Goal: Task Accomplishment & Management: Use online tool/utility

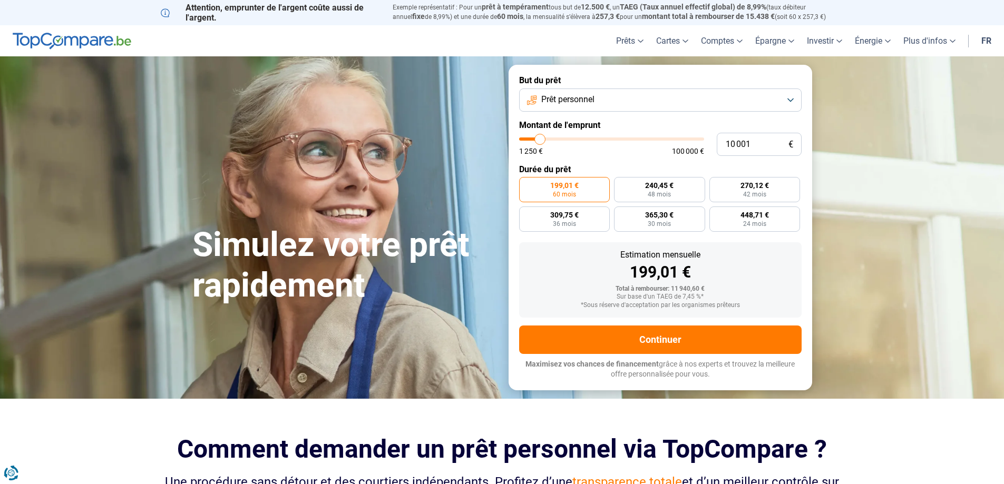
click at [788, 97] on button "Prêt personnel" at bounding box center [660, 100] width 282 height 23
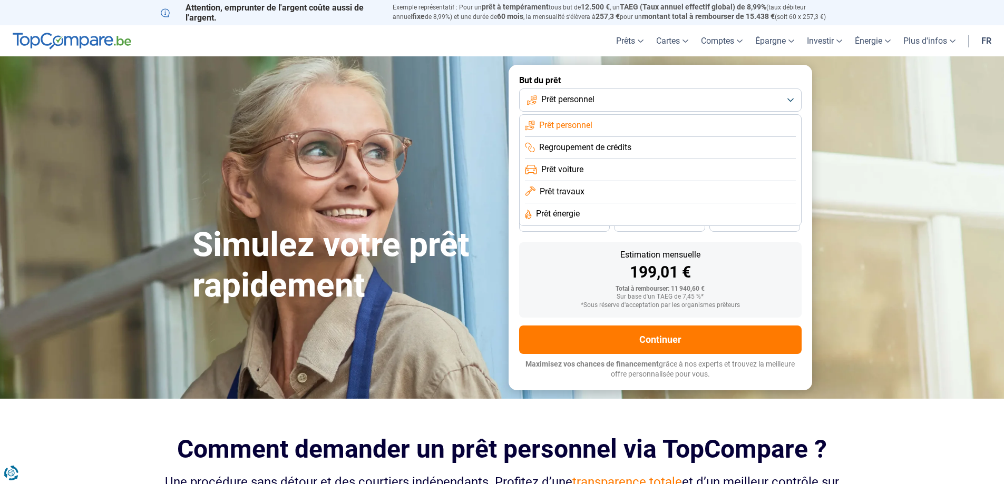
click at [792, 101] on button "Prêt personnel" at bounding box center [660, 100] width 282 height 23
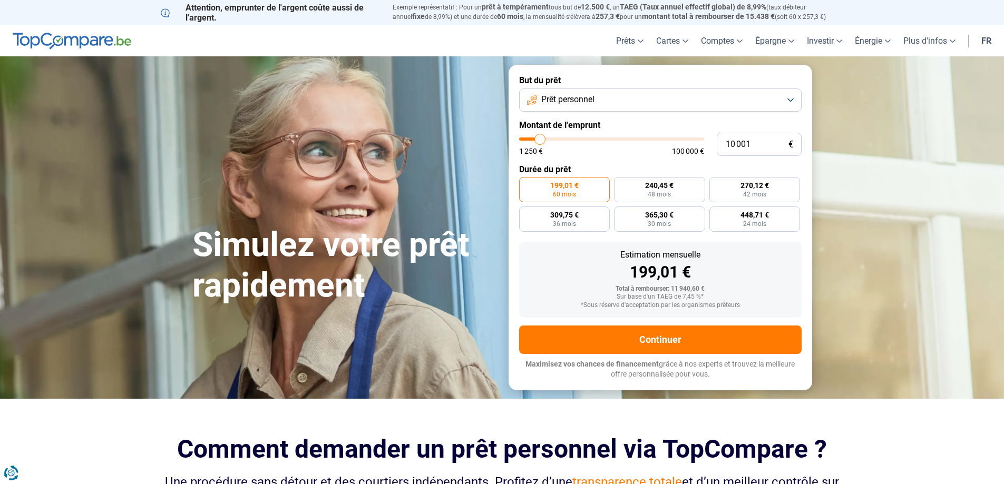
type input "11 000"
type input "11000"
type input "11 500"
type input "11500"
type input "11 750"
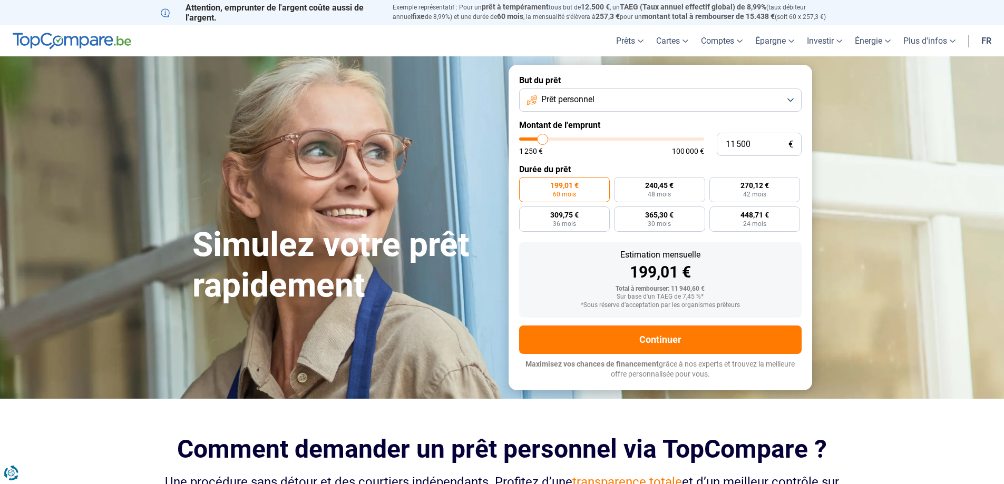
type input "11750"
type input "12 500"
type input "12500"
type input "13 000"
type input "13000"
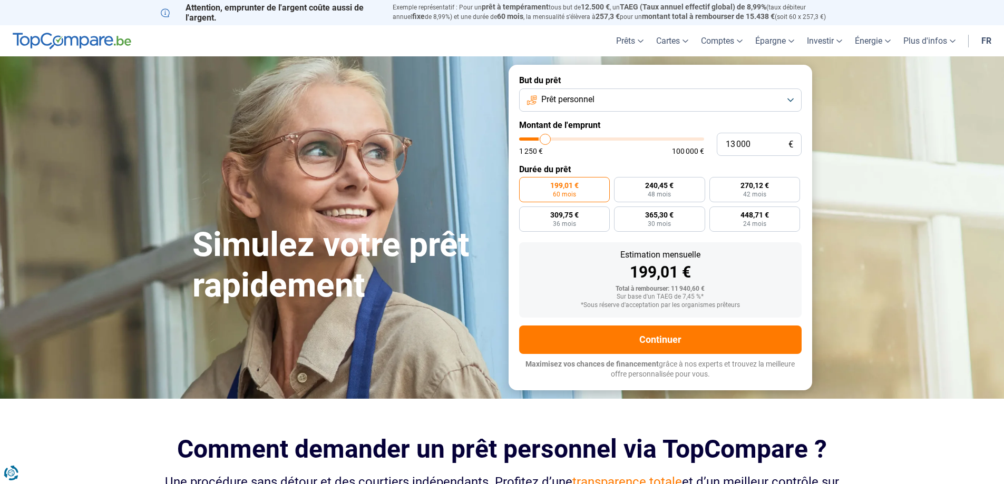
type input "14 000"
type input "14000"
type input "14 500"
type input "14500"
type input "15 000"
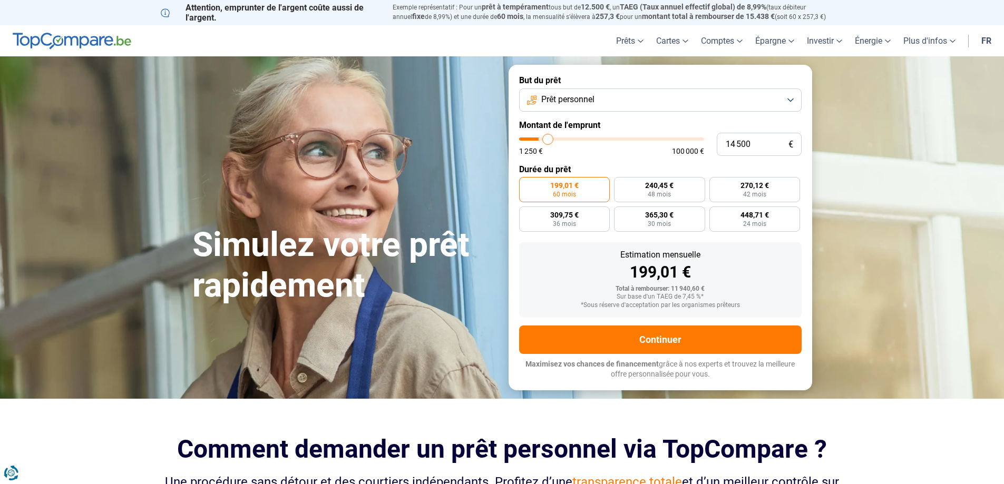
type input "15000"
type input "15 500"
type input "15500"
type input "15 750"
type input "15750"
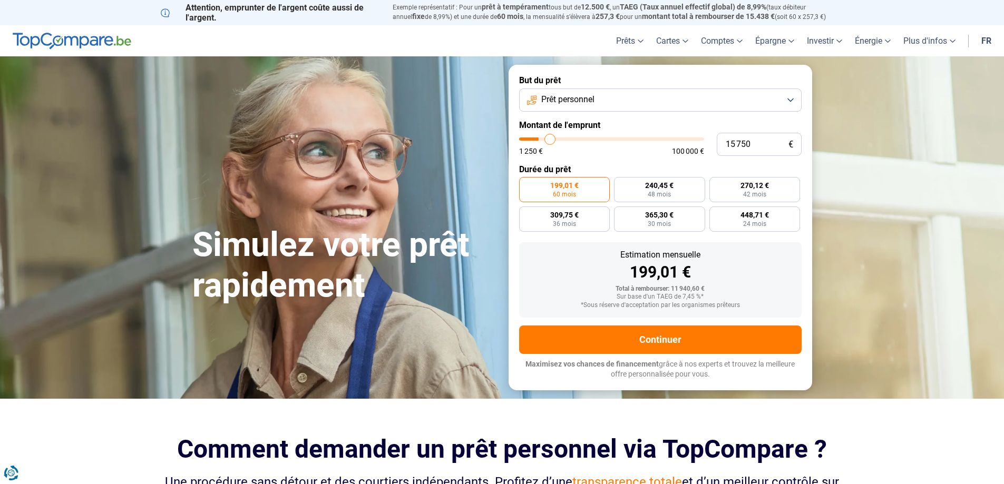
type input "16 250"
type input "16250"
type input "16 500"
type input "16500"
type input "17 000"
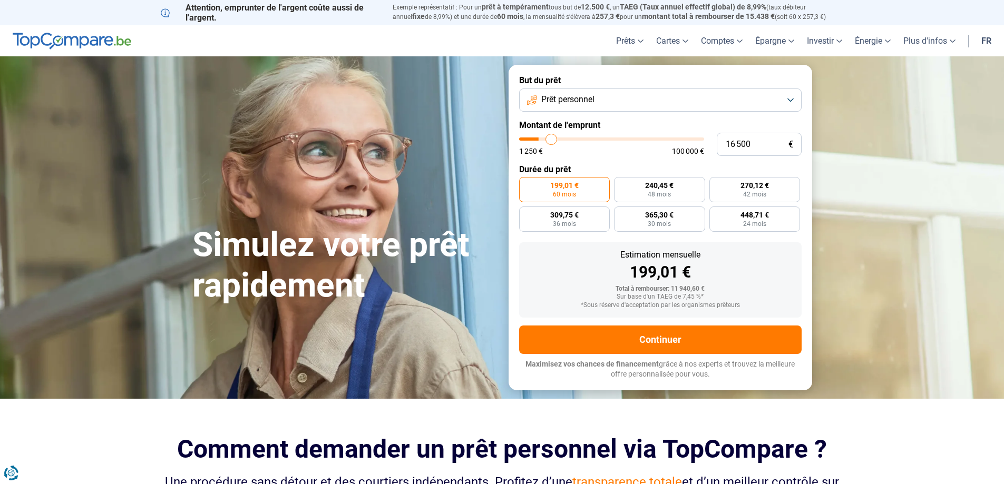
type input "17000"
type input "17 250"
type input "17250"
type input "17 750"
type input "17750"
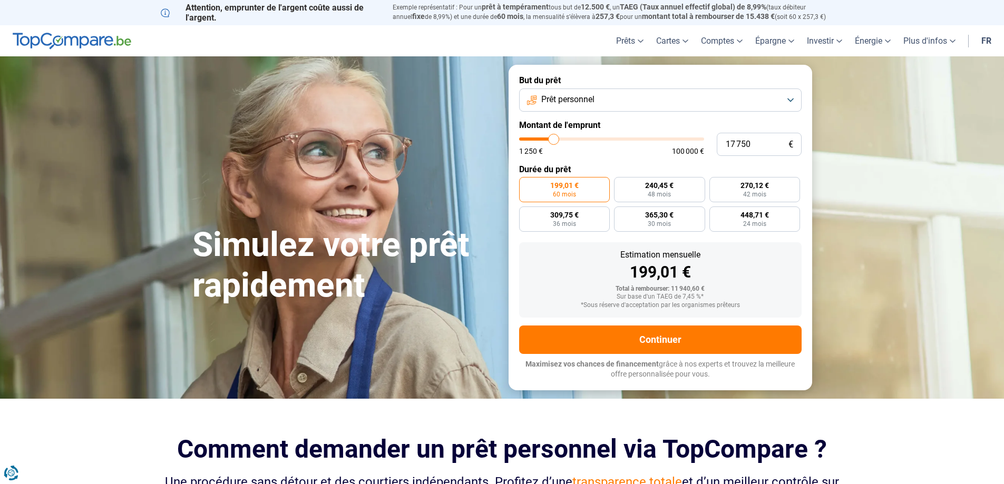
type input "18 500"
type input "18500"
type input "18 750"
type input "18750"
type input "19 000"
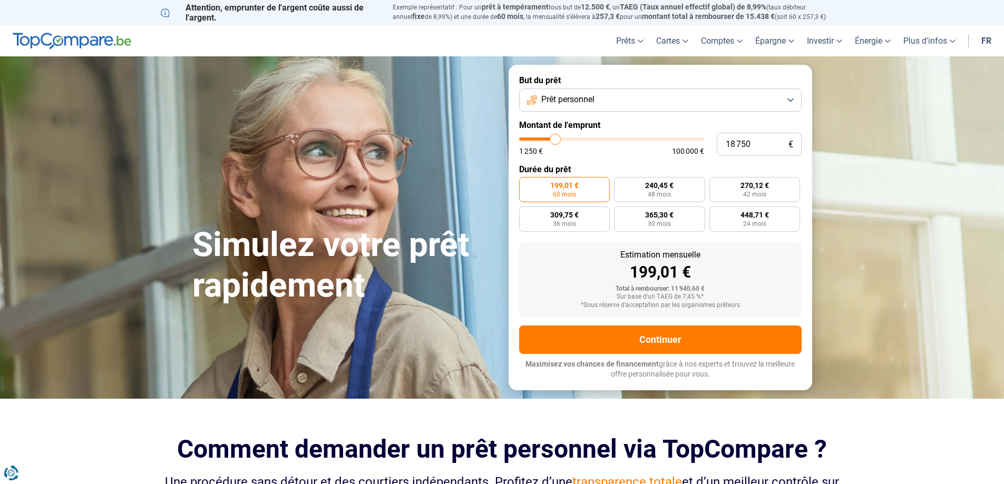
type input "19000"
type input "19 750"
type input "19750"
type input "20 250"
type input "20250"
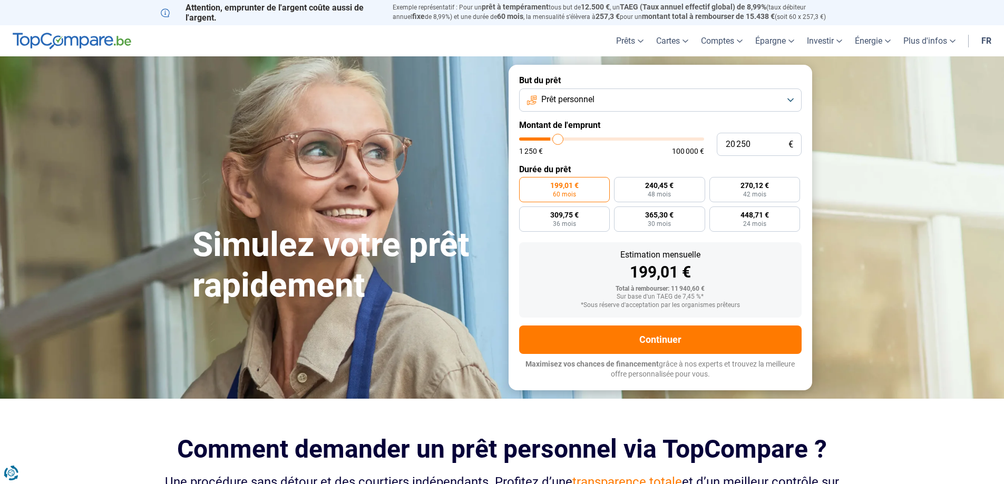
type input "20 500"
type input "20500"
type input "20 750"
type input "20750"
type input "21 750"
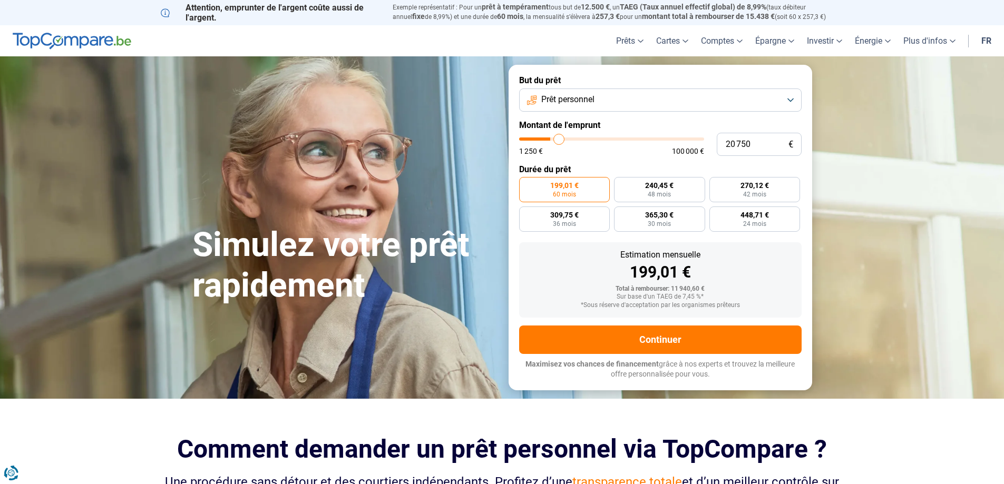
type input "21750"
type input "22 750"
type input "22750"
type input "23 250"
type input "23250"
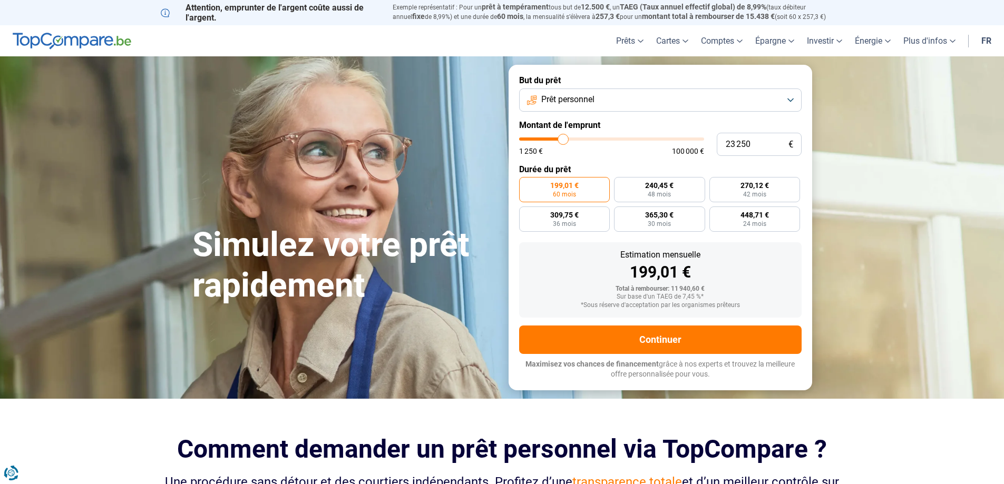
type input "23 500"
type input "23500"
type input "23 750"
type input "23750"
type input "24 500"
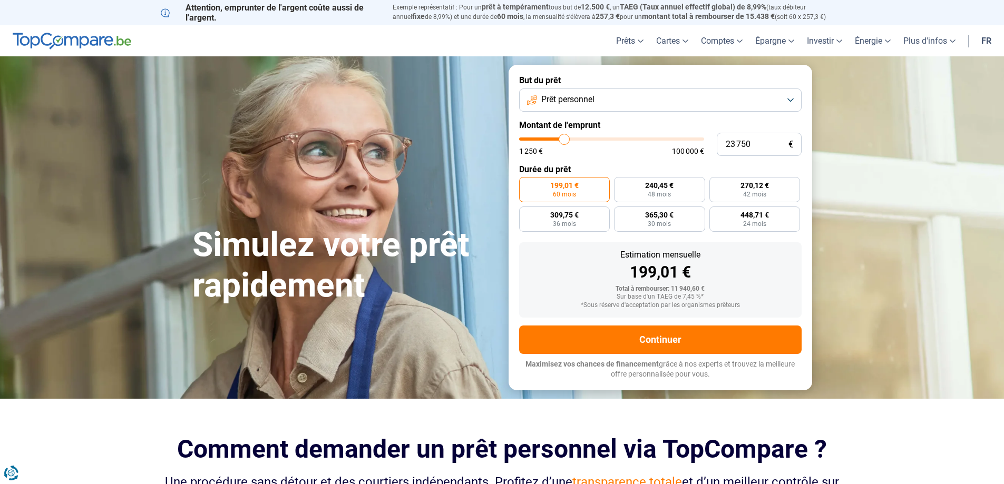
type input "24500"
type input "24 750"
type input "24750"
type input "25 000"
type input "25000"
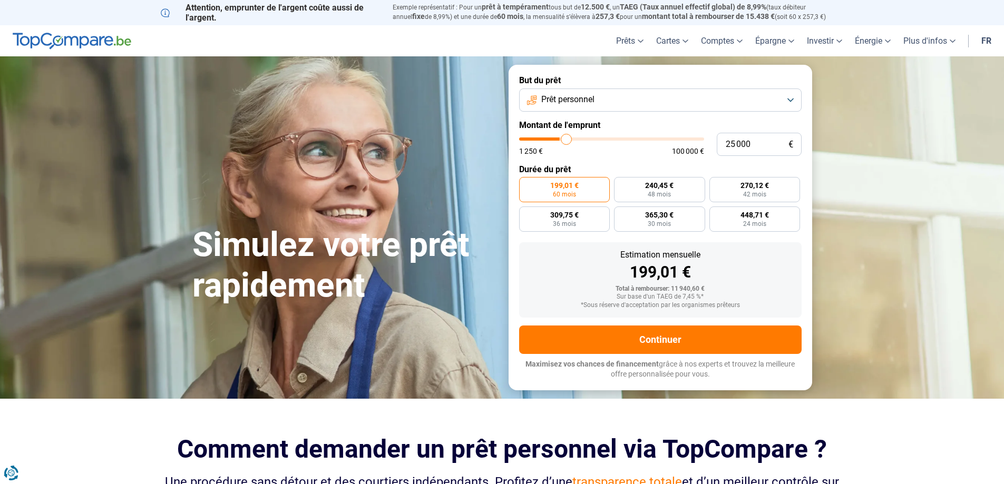
type input "25 250"
type input "25250"
type input "25 750"
type input "25750"
type input "26 000"
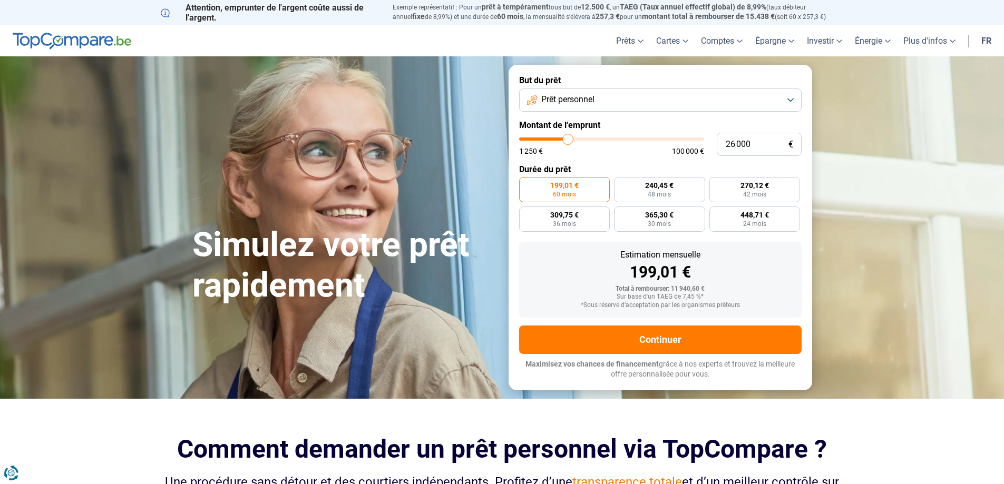
drag, startPoint x: 541, startPoint y: 141, endPoint x: 568, endPoint y: 142, distance: 26.9
type input "26000"
click at [568, 141] on input "range" at bounding box center [611, 139] width 185 height 3
radio input "false"
click at [568, 141] on input "range" at bounding box center [611, 139] width 185 height 3
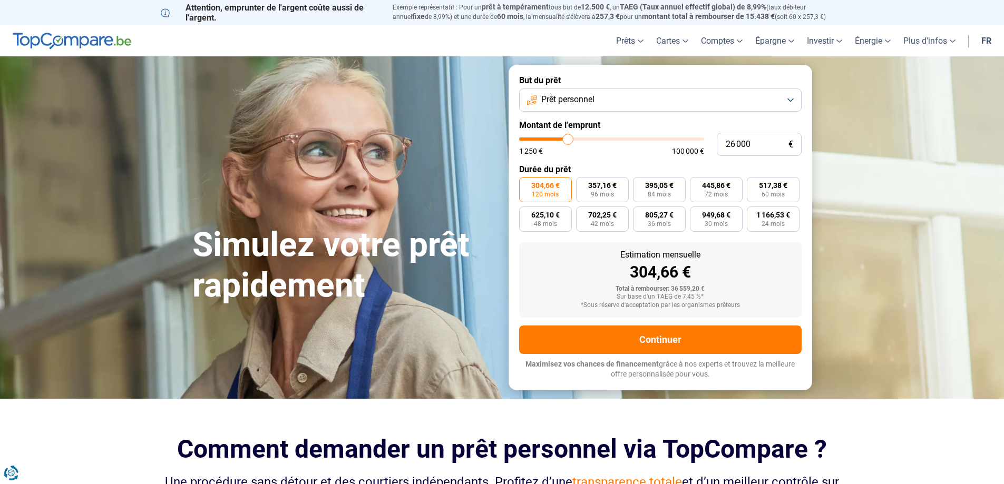
type input "25 750"
type input "25750"
type input "25 250"
type input "25250"
type input "25 000"
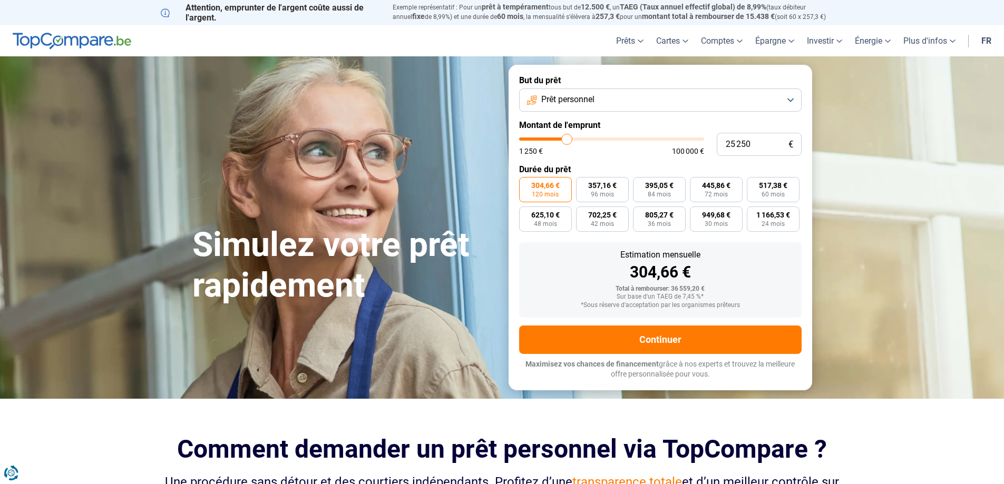
type input "25000"
type input "24 750"
type input "24750"
type input "24 500"
type input "24500"
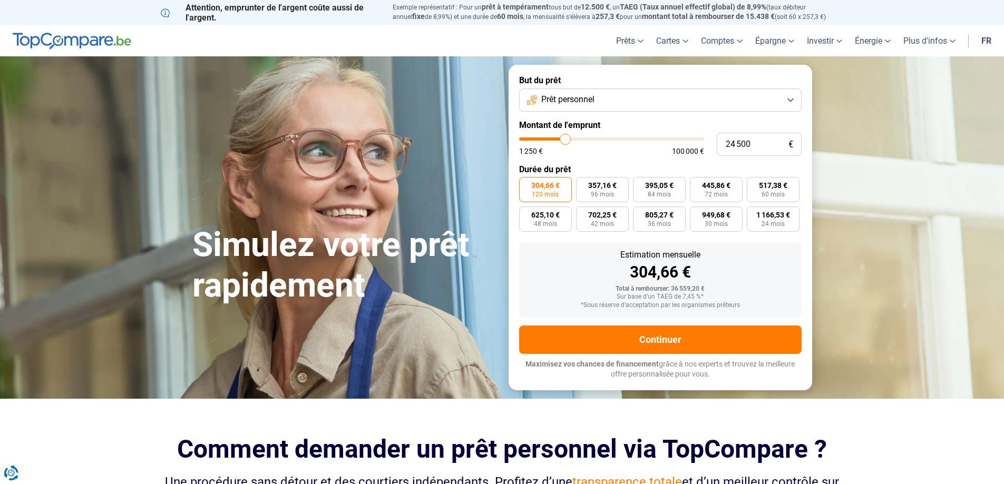
type input "23 750"
type input "23750"
type input "23 250"
type input "23250"
type input "23 000"
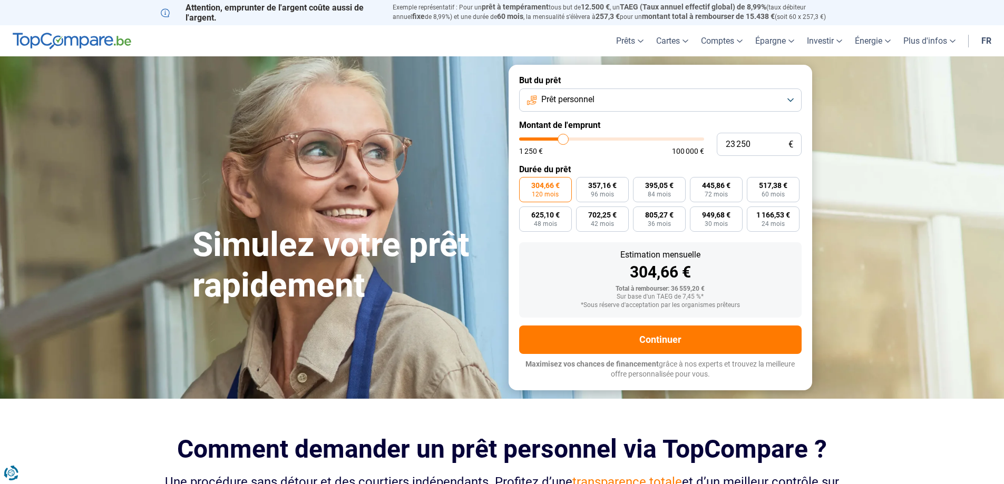
type input "23000"
type input "22 750"
type input "22750"
type input "22 250"
type input "22250"
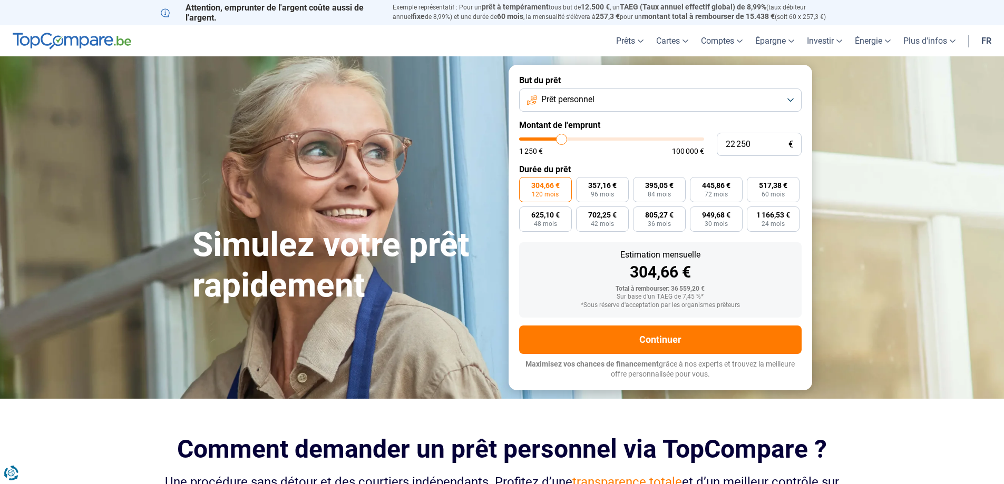
type input "22 000"
type input "22000"
type input "21 500"
type input "21500"
type input "21 250"
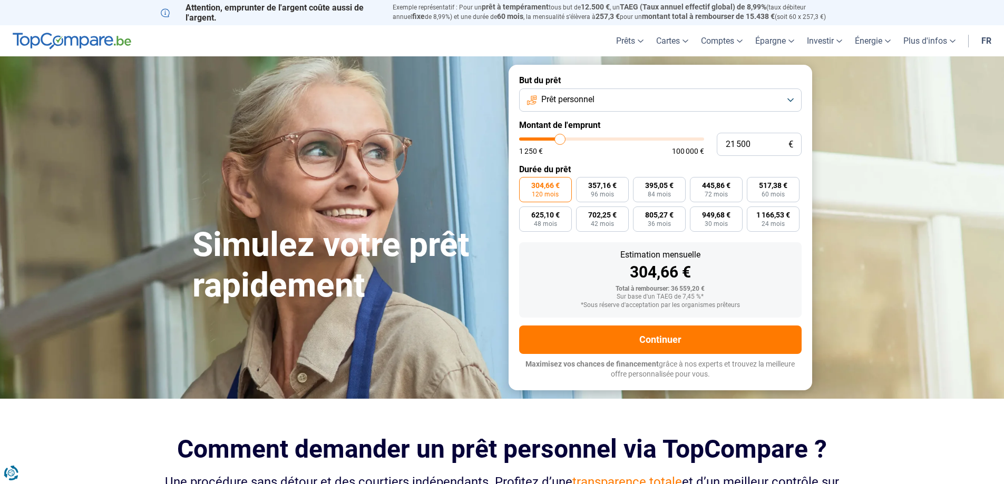
type input "21250"
type input "20 750"
type input "20750"
type input "20 500"
drag, startPoint x: 568, startPoint y: 142, endPoint x: 559, endPoint y: 142, distance: 9.5
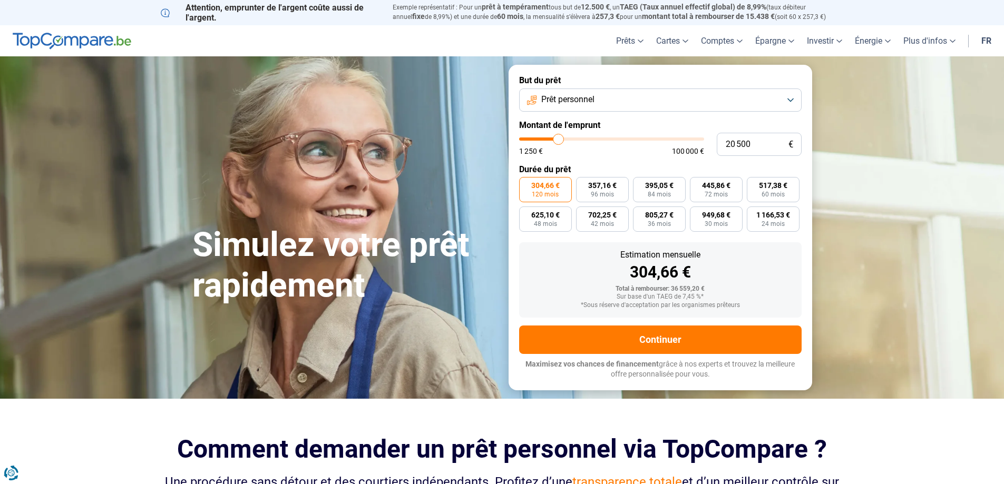
type input "20500"
click at [559, 141] on input "range" at bounding box center [611, 139] width 185 height 3
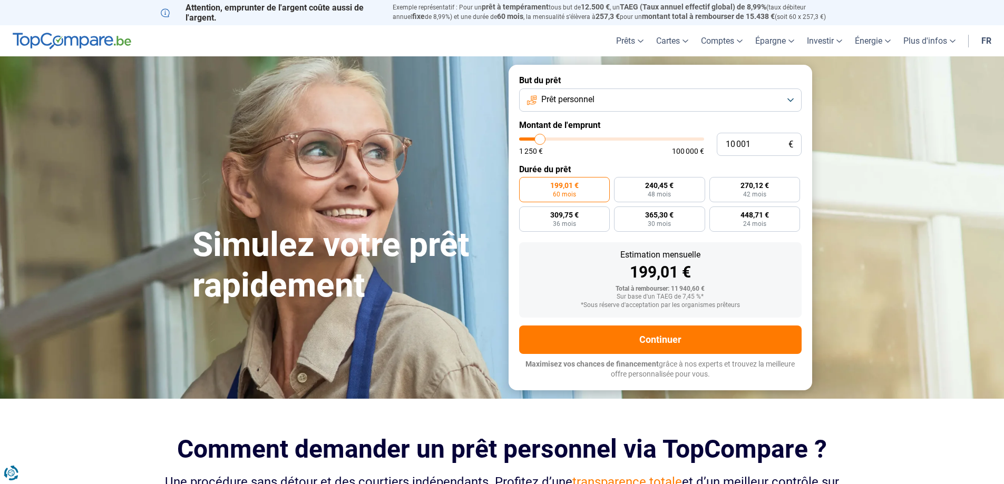
type input "11 250"
type input "11250"
type input "11 750"
type input "11750"
type input "12 500"
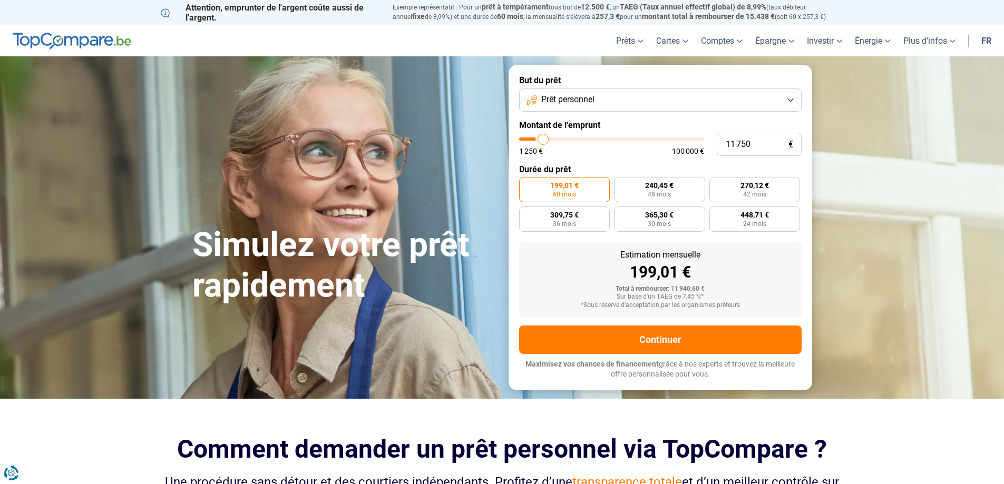
type input "12500"
type input "12 750"
type input "12750"
type input "13 250"
type input "13250"
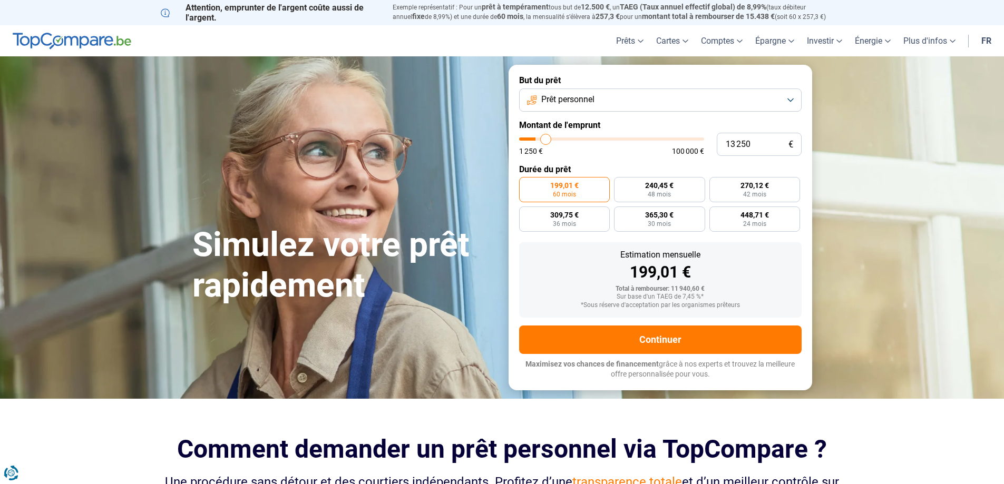
type input "13 500"
type input "13500"
type input "14 000"
type input "14000"
type input "14 250"
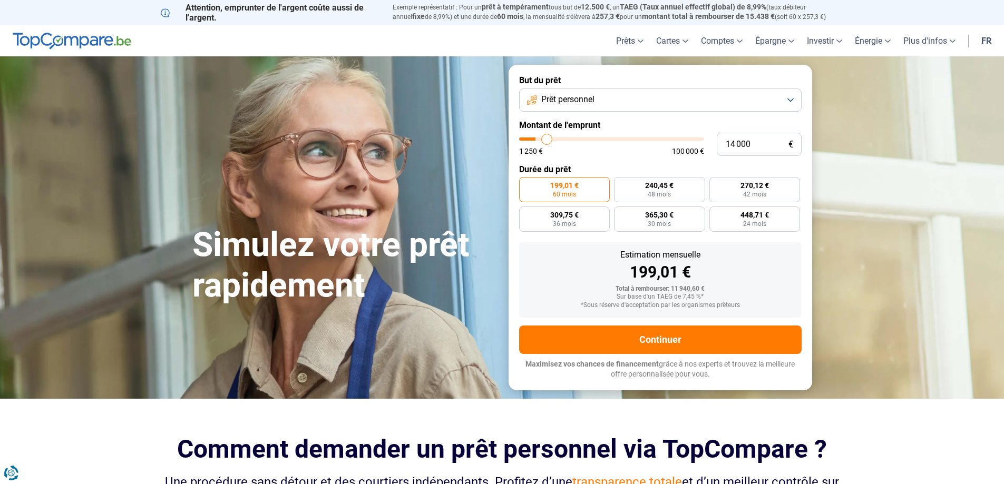
type input "14250"
type input "14 500"
type input "14500"
type input "15 000"
type input "15000"
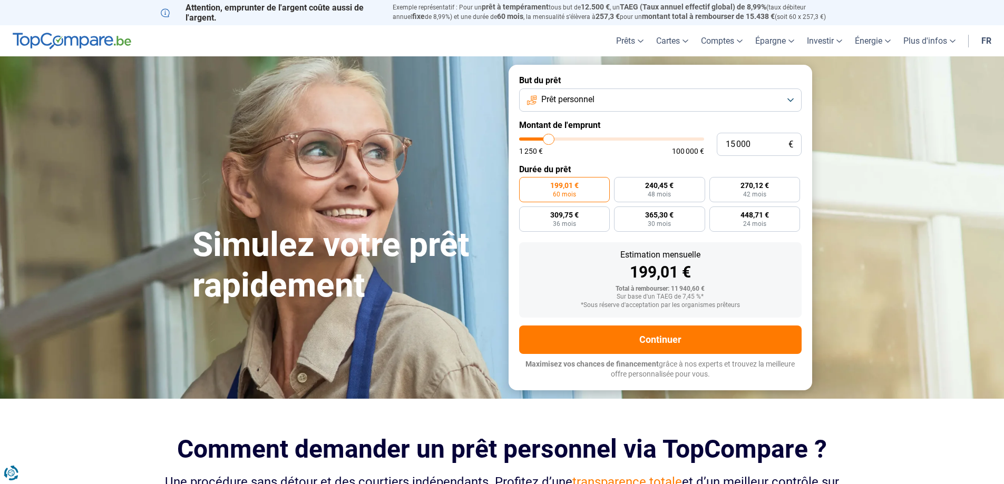
type input "15 500"
type input "15500"
type input "15 750"
type input "15750"
type input "16 250"
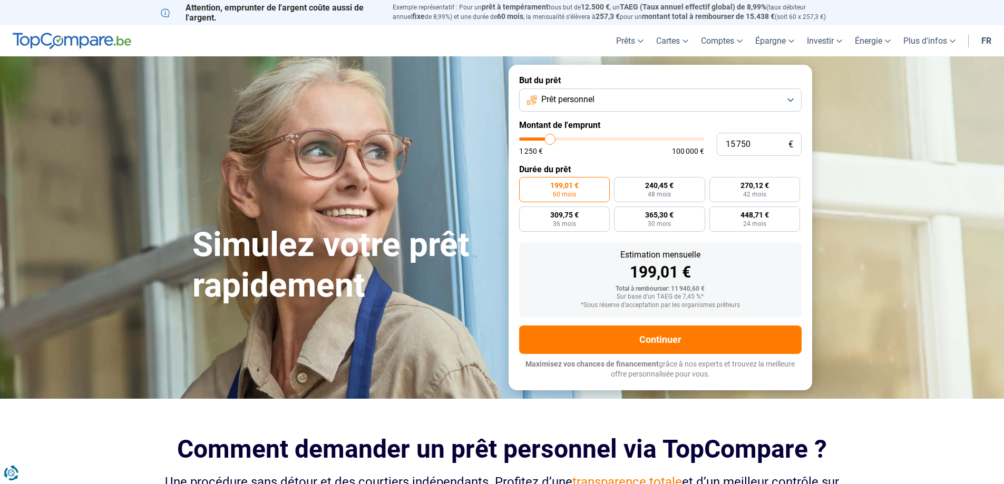
type input "16250"
type input "16 500"
type input "16500"
type input "17 000"
type input "17000"
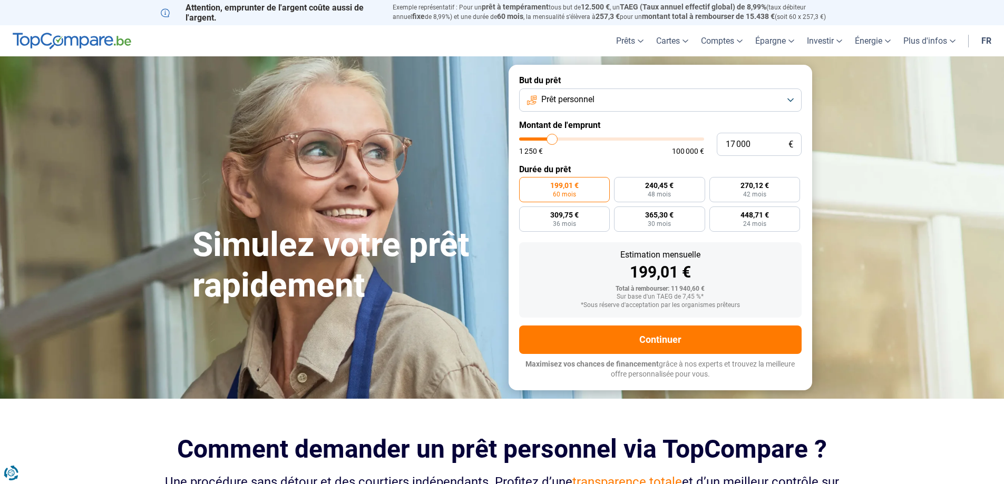
type input "17 250"
type input "17250"
type input "17 500"
type input "17500"
type input "18 000"
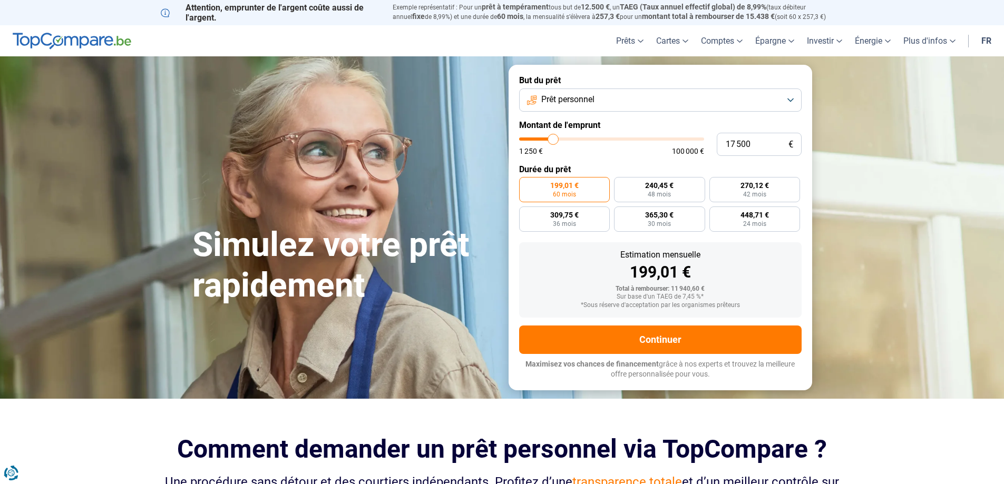
type input "18000"
type input "18 500"
type input "18500"
type input "18 750"
type input "18750"
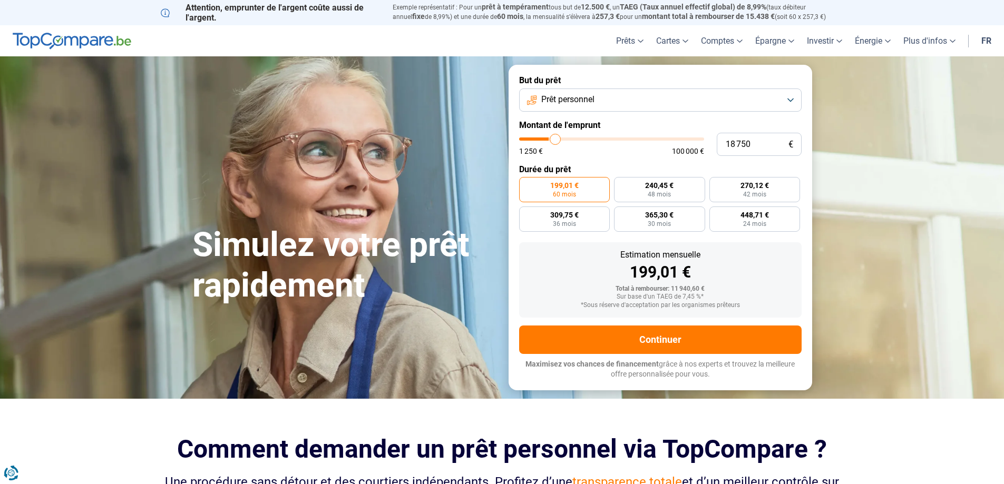
type input "19 000"
type input "19000"
type input "19 250"
type input "19250"
type input "19 750"
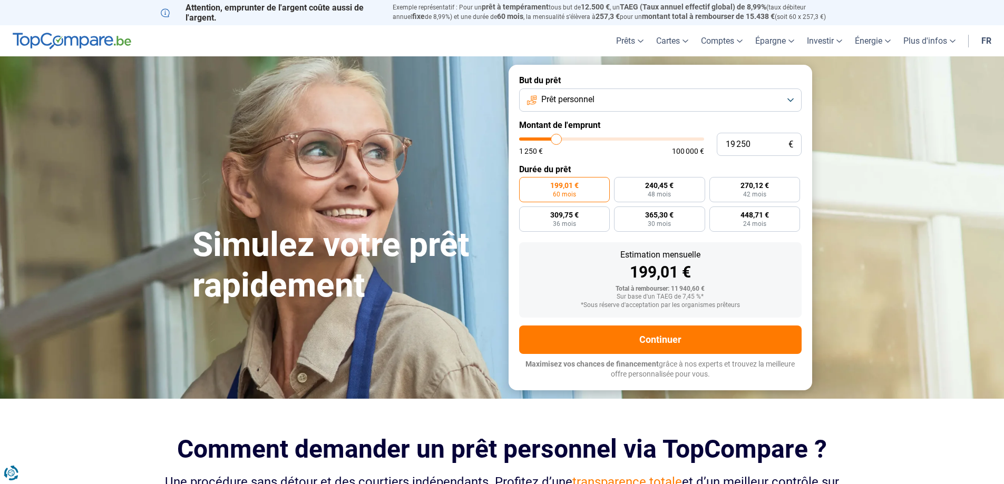
type input "19750"
type input "20 250"
type input "20250"
type input "20 500"
type input "20500"
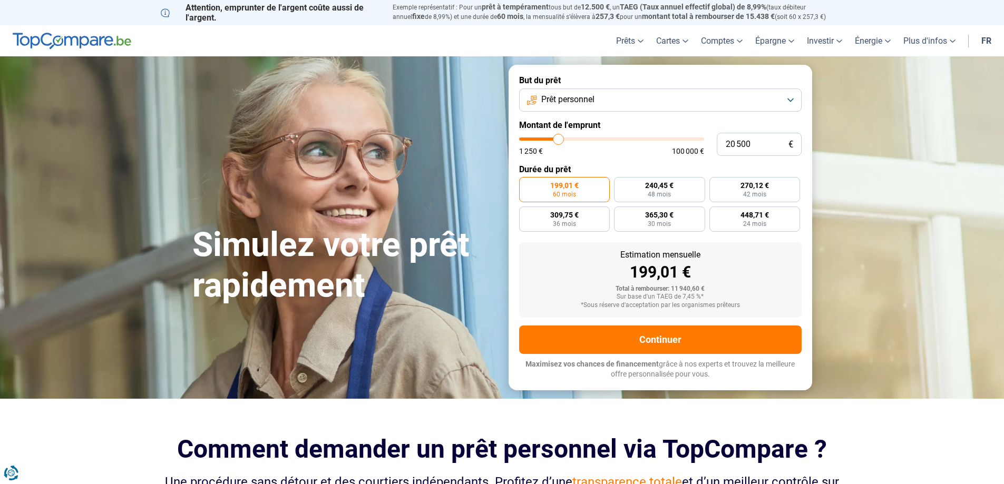
type input "20 750"
type input "20750"
type input "21 250"
type input "21250"
type input "20 750"
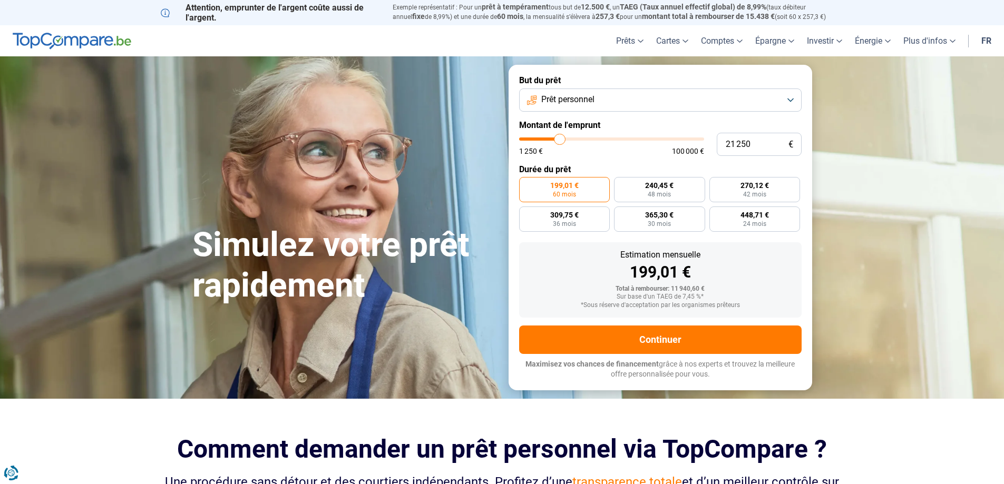
type input "20750"
type input "20 500"
type input "20500"
type input "20 250"
type input "20250"
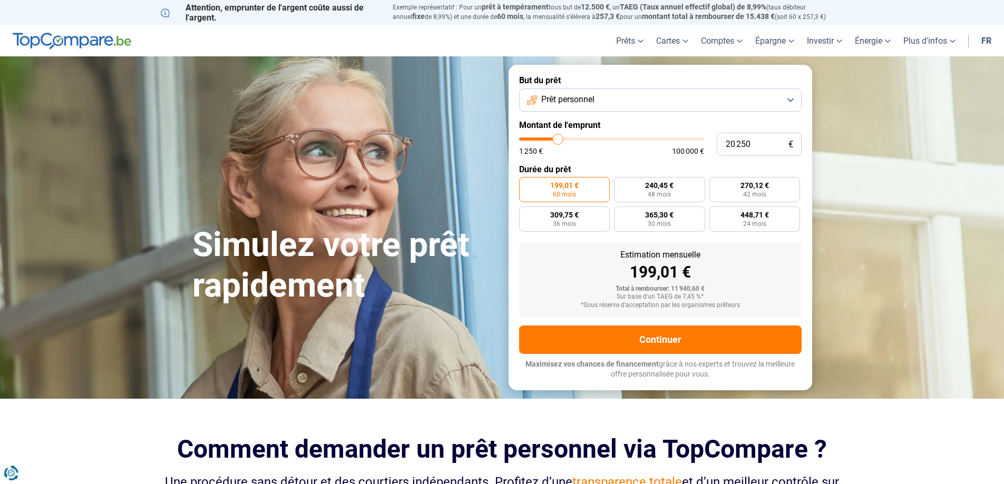
type input "20 000"
type input "20000"
type input "19 750"
type input "19750"
type input "20 250"
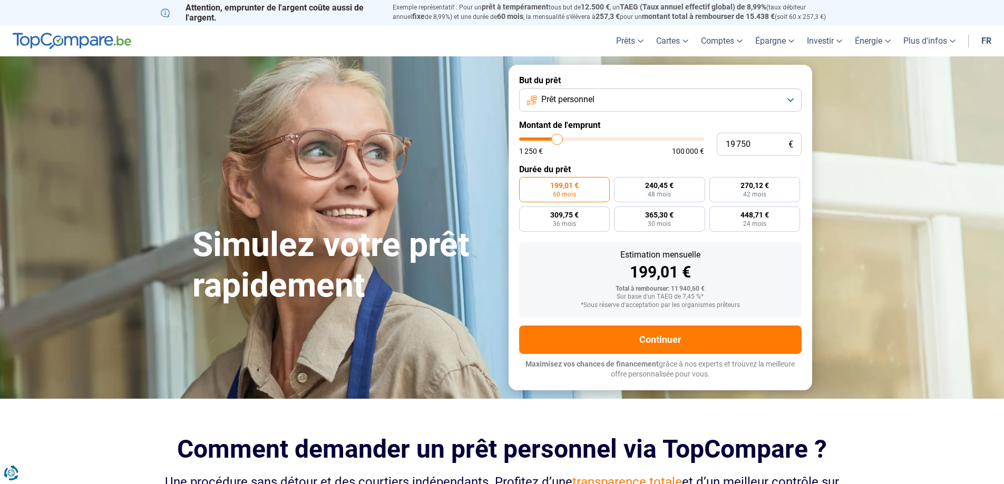
type input "20250"
type input "20 500"
type input "20500"
type input "20 750"
type input "20750"
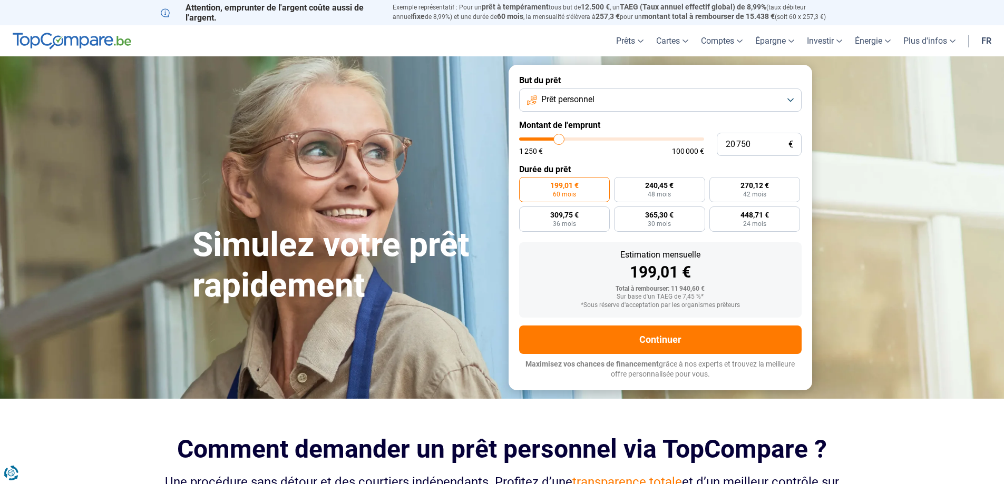
type input "21 250"
type input "21250"
type input "21 500"
type input "21500"
type input "21 750"
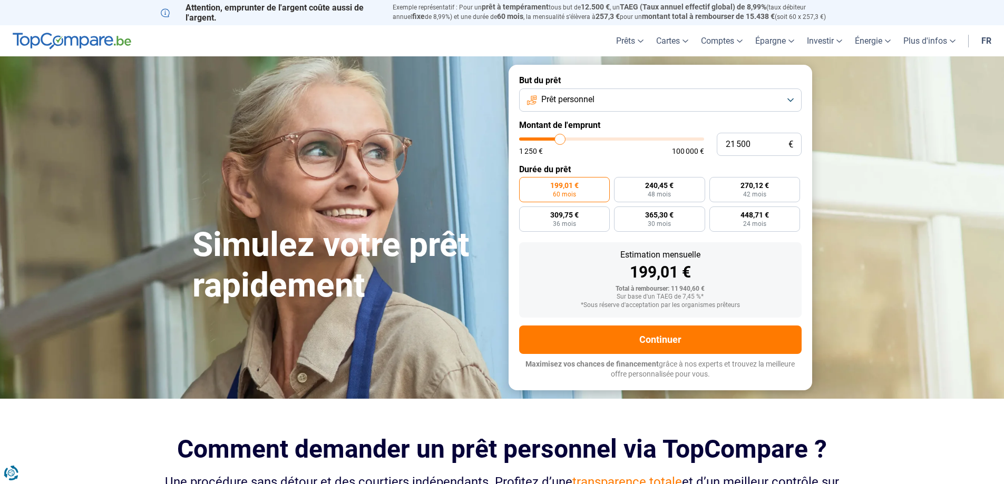
type input "21750"
type input "22 000"
type input "22000"
type input "21 750"
type input "21750"
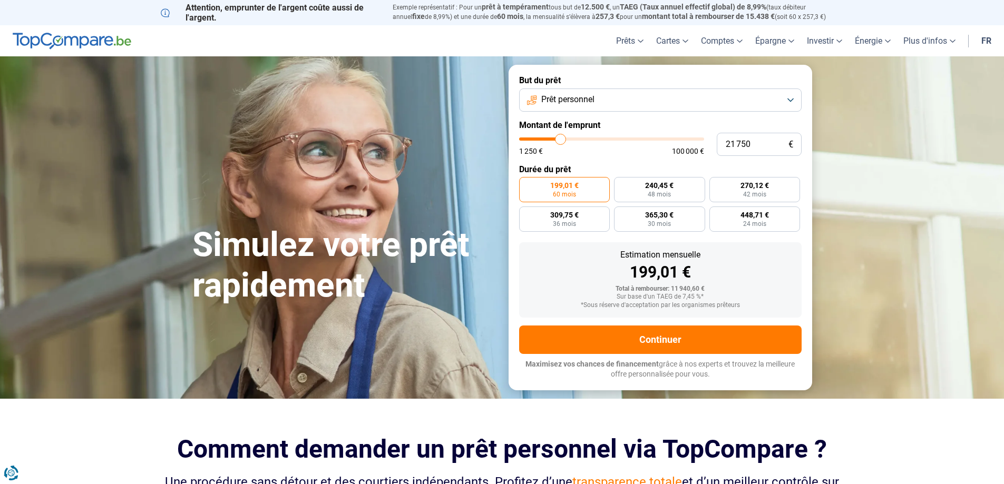
type input "21 500"
type input "21500"
type input "21 250"
type input "21250"
type input "20 750"
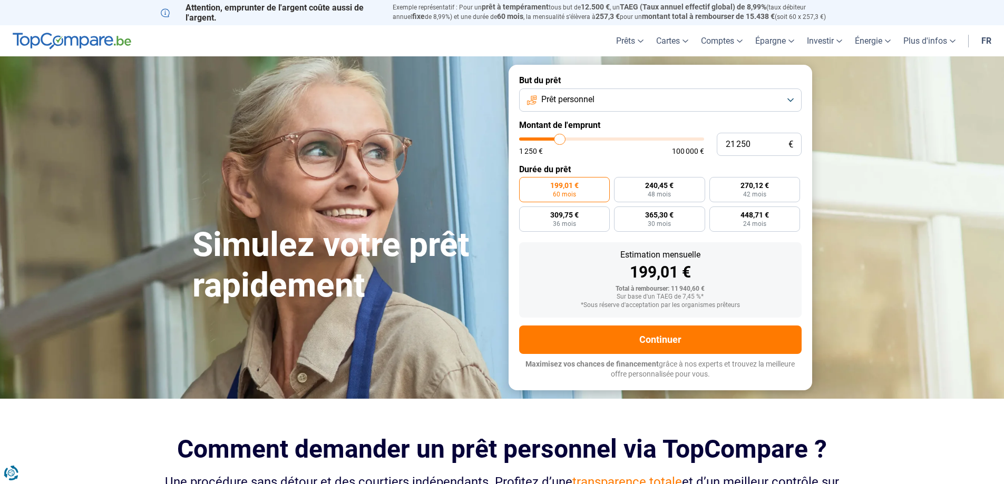
type input "20750"
type input "20 500"
type input "20500"
type input "20 250"
drag, startPoint x: 542, startPoint y: 140, endPoint x: 558, endPoint y: 142, distance: 16.4
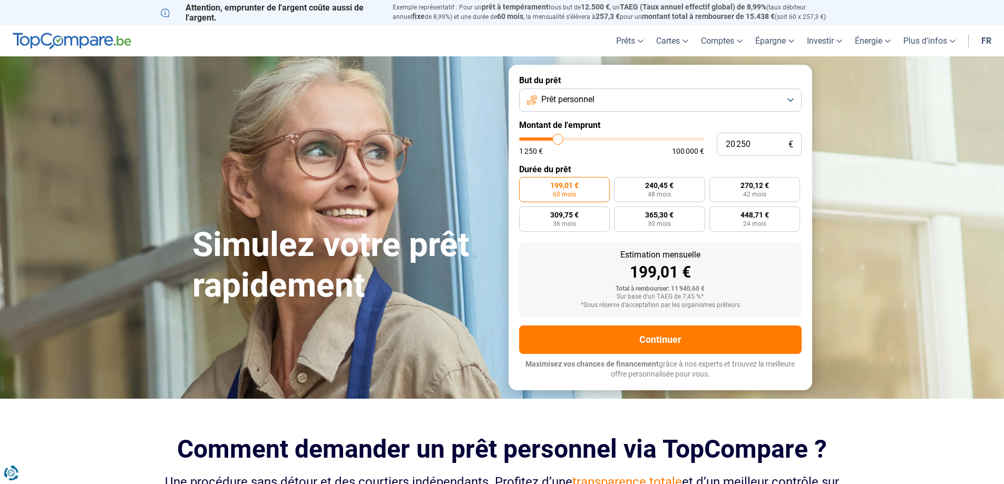
type input "20250"
click at [558, 141] on input "range" at bounding box center [611, 139] width 185 height 3
radio input "false"
